Goal: Task Accomplishment & Management: Manage account settings

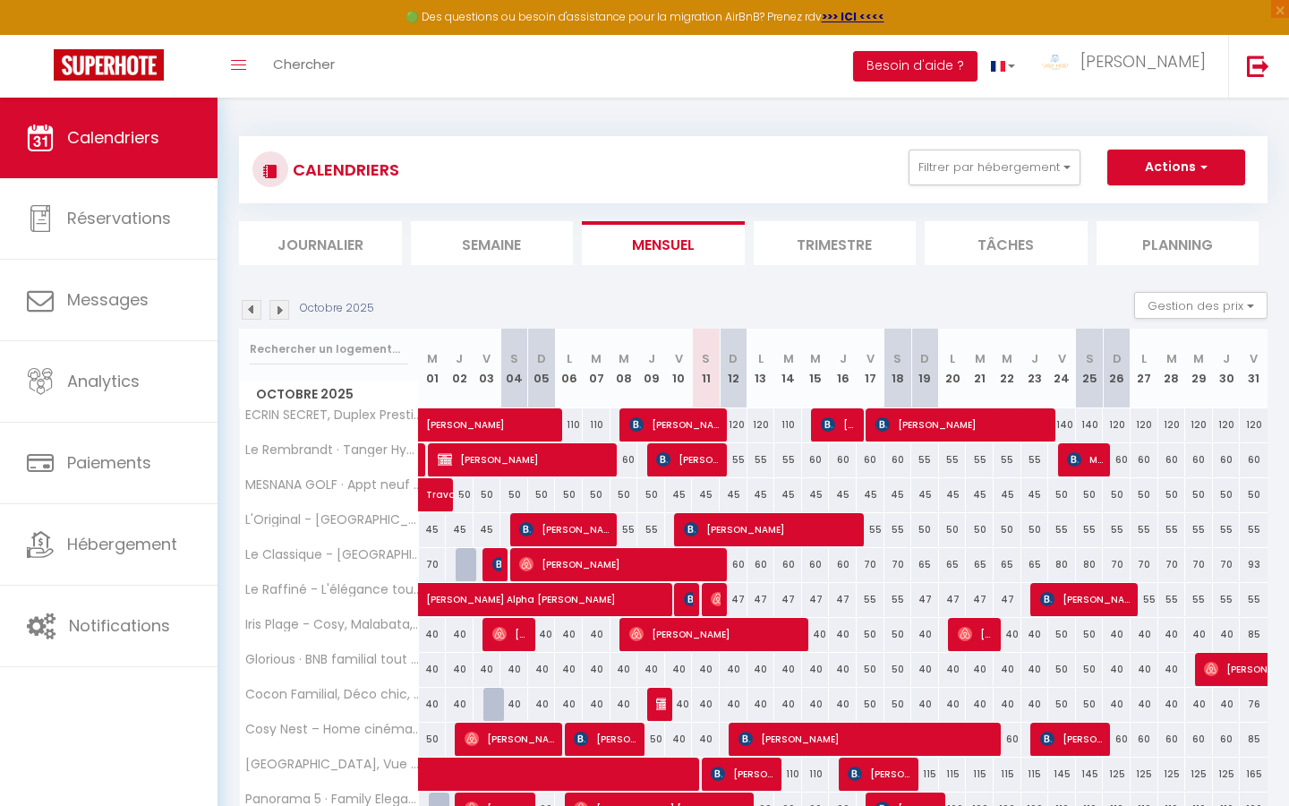
click at [528, 252] on li "Semaine" at bounding box center [492, 243] width 163 height 44
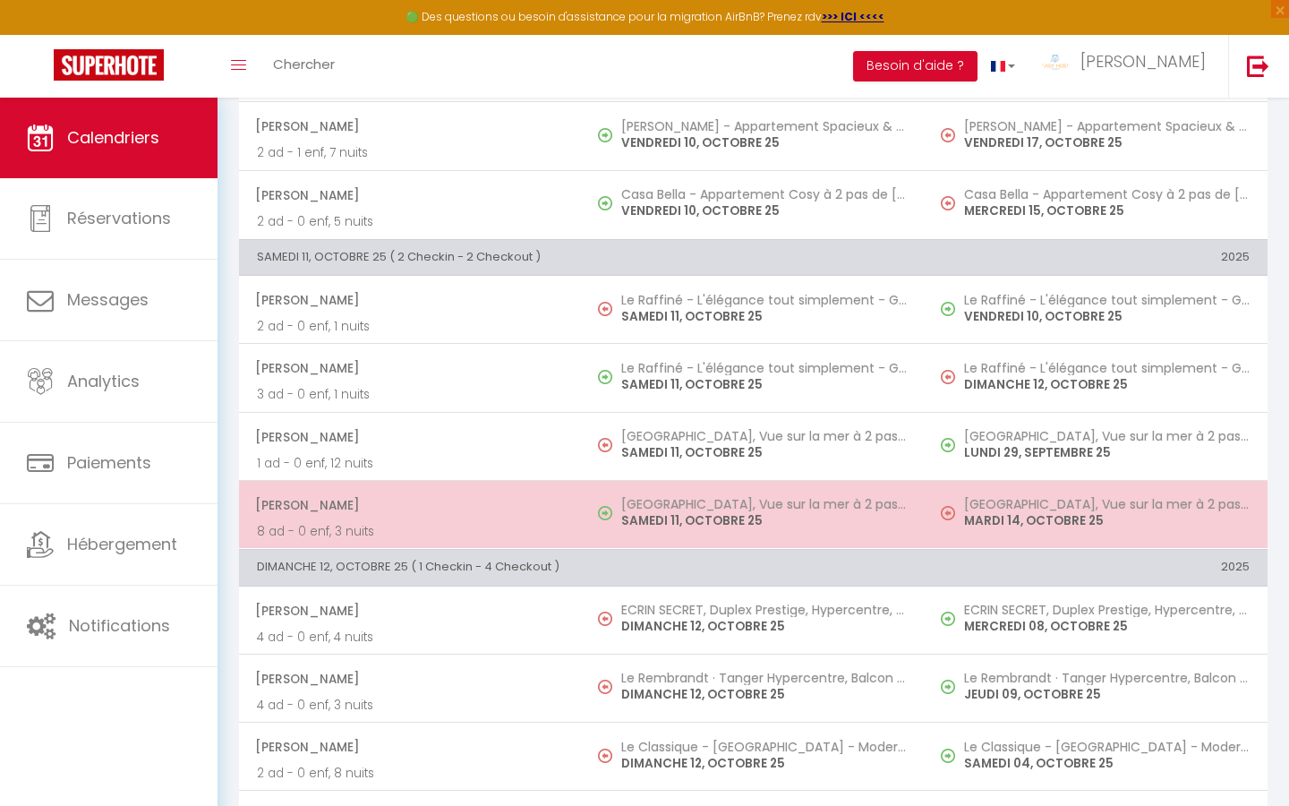
scroll to position [1628, 0]
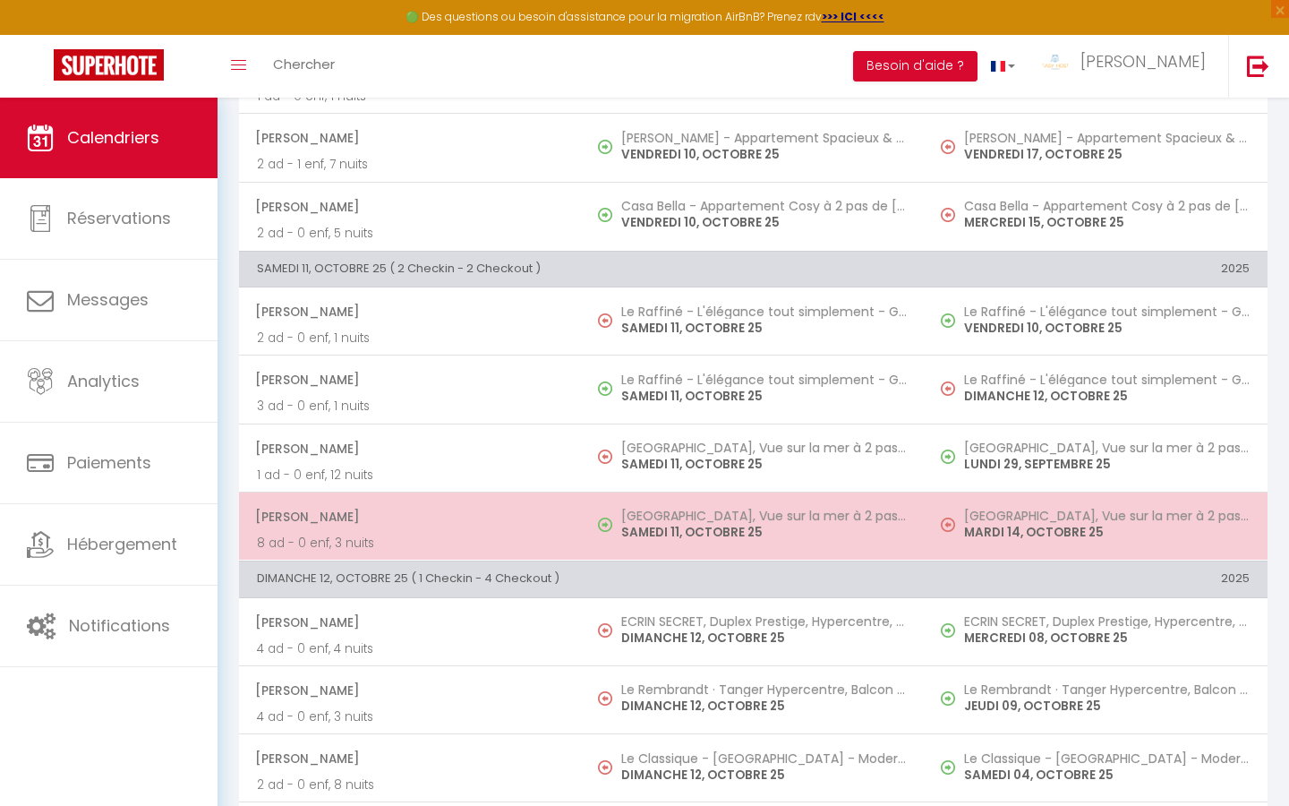
click at [719, 535] on p "SAMEDI 11, OCTOBRE 25" at bounding box center [764, 532] width 286 height 19
select select "OK"
select select "0"
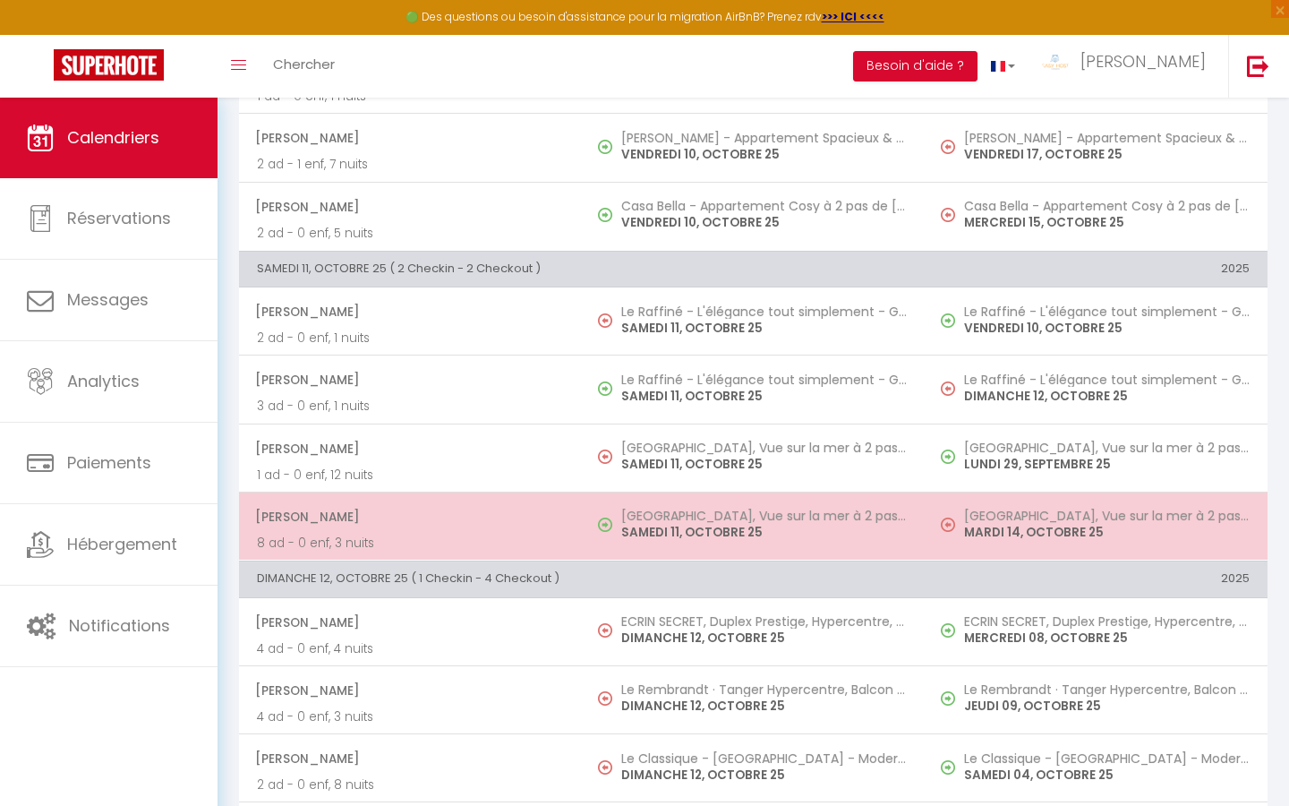
select select "1"
select select
click at [0, 0] on div at bounding box center [0, 0] width 0 height 0
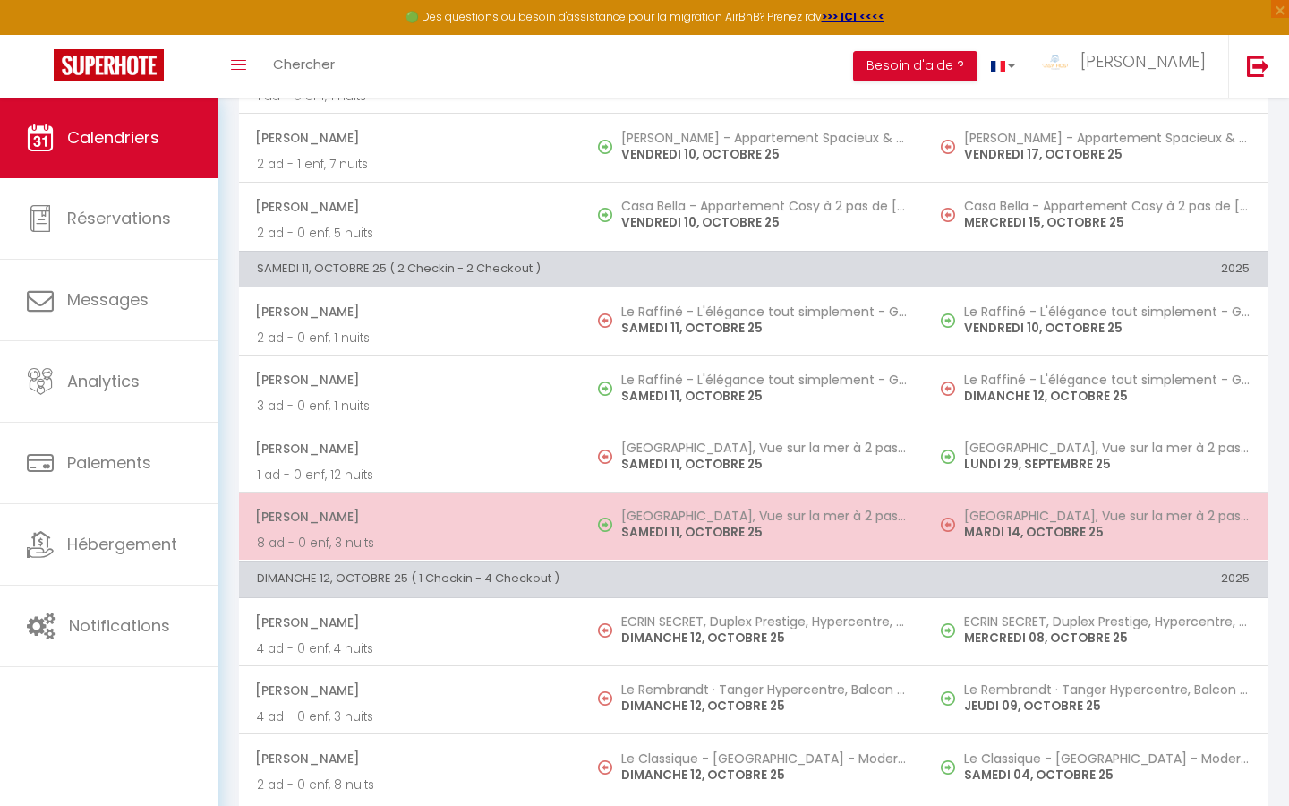
click at [719, 535] on p "SAMEDI 11, OCTOBRE 25" at bounding box center [764, 532] width 286 height 19
